Goal: Find specific page/section

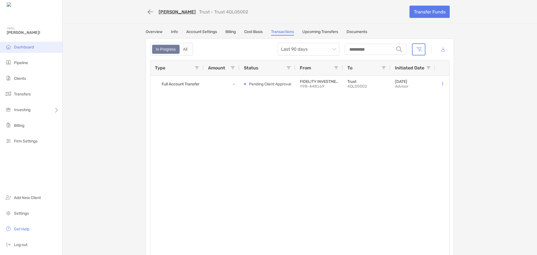
click at [13, 46] on li "Dashboard" at bounding box center [31, 47] width 62 height 11
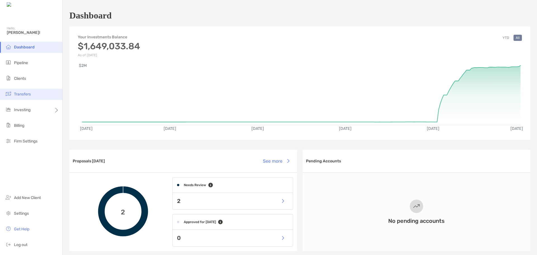
click at [34, 96] on li "Transfers" at bounding box center [31, 94] width 62 height 11
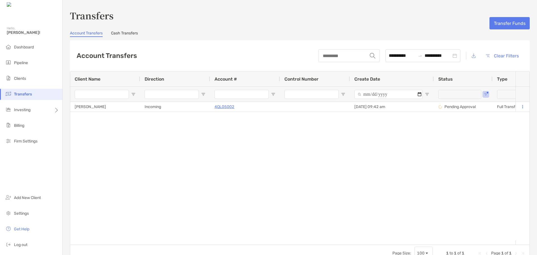
type input "**********"
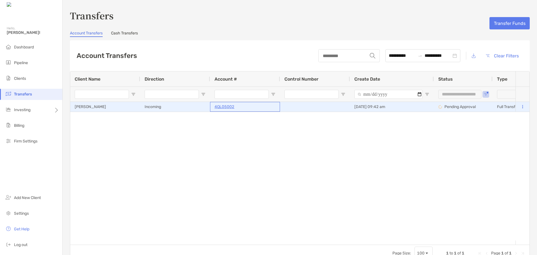
click at [220, 107] on p "4QL05002" at bounding box center [224, 106] width 20 height 7
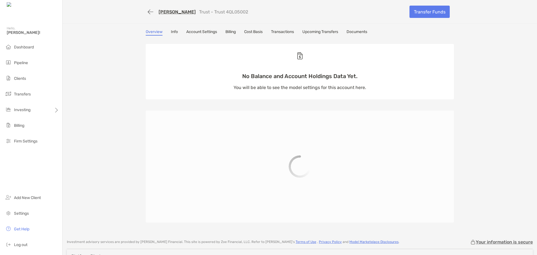
click at [171, 10] on link "[PERSON_NAME]" at bounding box center [176, 11] width 37 height 5
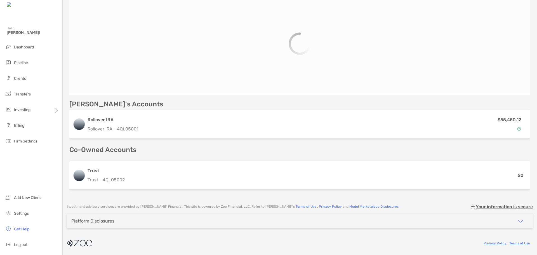
scroll to position [87, 0]
